Goal: Task Accomplishment & Management: Complete application form

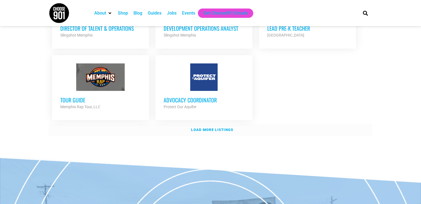
scroll to position [672, 0]
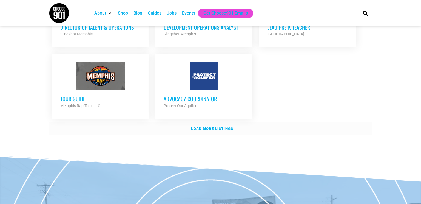
click at [218, 126] on strong "Load more listings" at bounding box center [212, 128] width 42 height 4
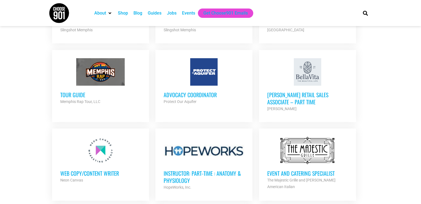
scroll to position [671, 0]
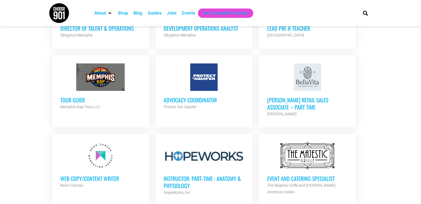
click at [278, 96] on h3 "[PERSON_NAME] Retail Sales Associate – Part Time" at bounding box center [307, 103] width 81 height 14
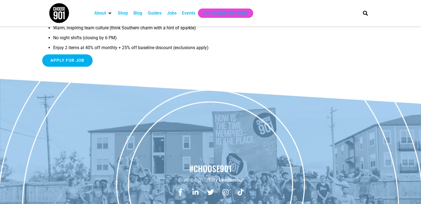
scroll to position [250, 0]
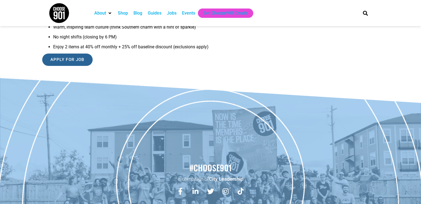
click at [69, 59] on input "Apply for job" at bounding box center [67, 59] width 50 height 12
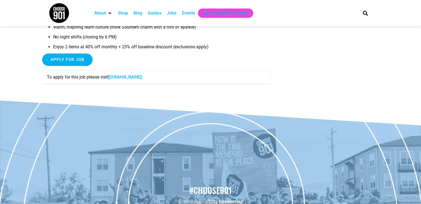
click at [129, 78] on link "shopbellavita.isolvedhire.com" at bounding box center [124, 76] width 33 height 5
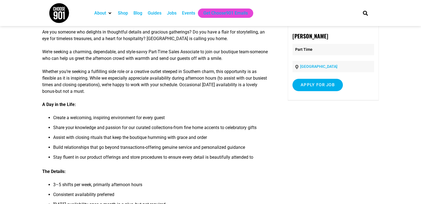
scroll to position [0, 0]
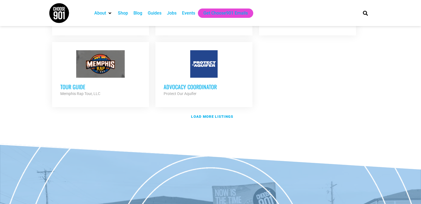
scroll to position [685, 0]
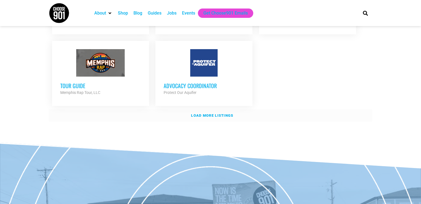
click at [217, 113] on strong "Load more listings" at bounding box center [212, 115] width 42 height 4
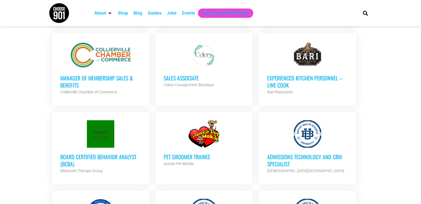
scroll to position [1010, 0]
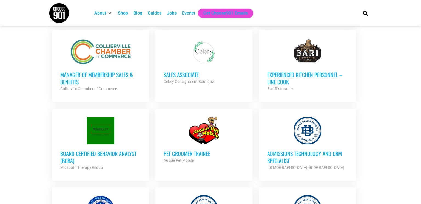
click at [179, 71] on h3 "Sales Associate" at bounding box center [204, 74] width 81 height 7
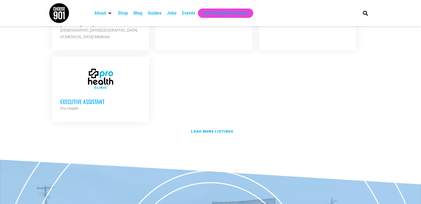
scroll to position [1236, 0]
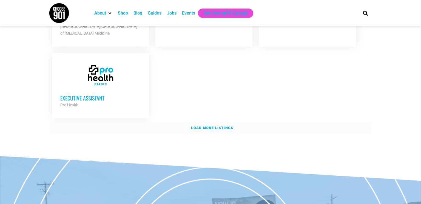
click at [206, 126] on strong "Load more listings" at bounding box center [212, 128] width 42 height 4
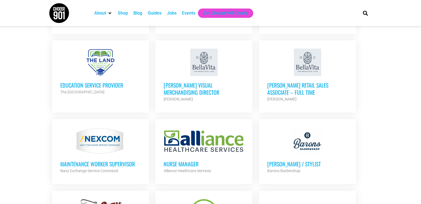
scroll to position [1324, 0]
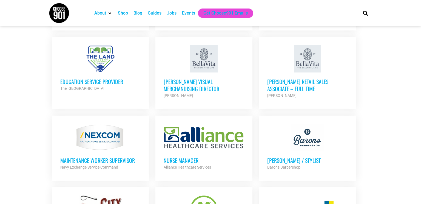
click at [274, 78] on h3 "[PERSON_NAME] Retail Sales Associate – Full Time" at bounding box center [307, 85] width 81 height 14
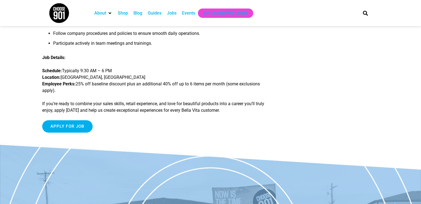
scroll to position [188, 0]
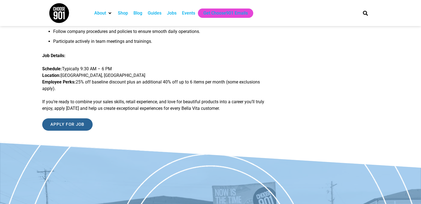
click at [76, 124] on input "Apply for job" at bounding box center [67, 124] width 50 height 12
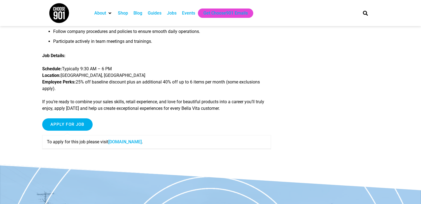
click at [142, 142] on link "shopbellavita.isolvedhire.com" at bounding box center [124, 141] width 33 height 5
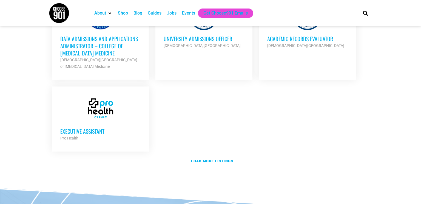
scroll to position [1204, 0]
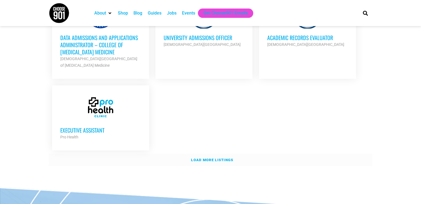
click at [214, 158] on strong "Load more listings" at bounding box center [212, 160] width 42 height 4
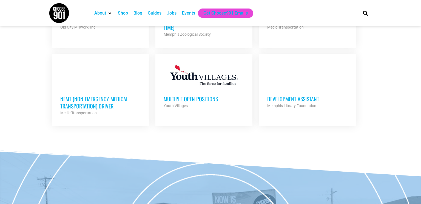
scroll to position [1538, 0]
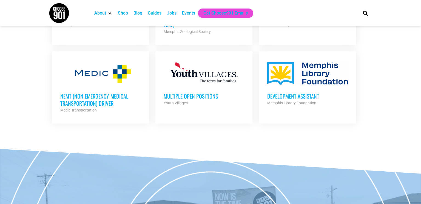
click at [276, 92] on h3 "Development Assistant" at bounding box center [307, 95] width 81 height 7
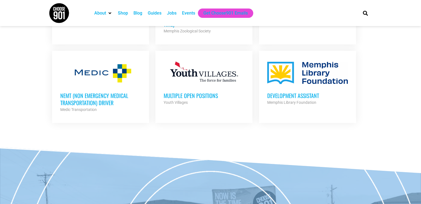
click at [189, 92] on h3 "Multiple Open Positions" at bounding box center [204, 95] width 81 height 7
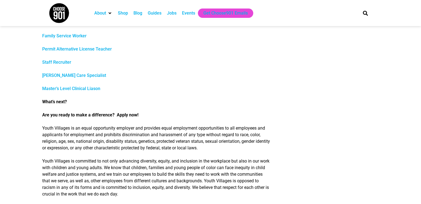
scroll to position [287, 0]
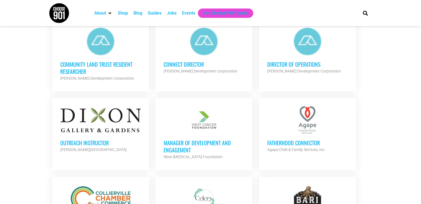
scroll to position [863, 0]
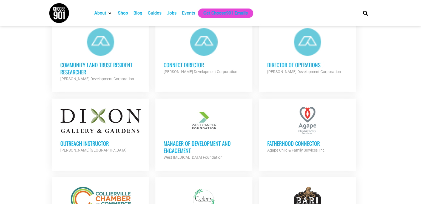
click at [77, 140] on h3 "Outreach Instructor" at bounding box center [100, 143] width 81 height 7
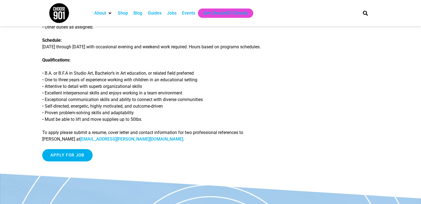
scroll to position [152, 0]
